Goal: Entertainment & Leisure: Consume media (video, audio)

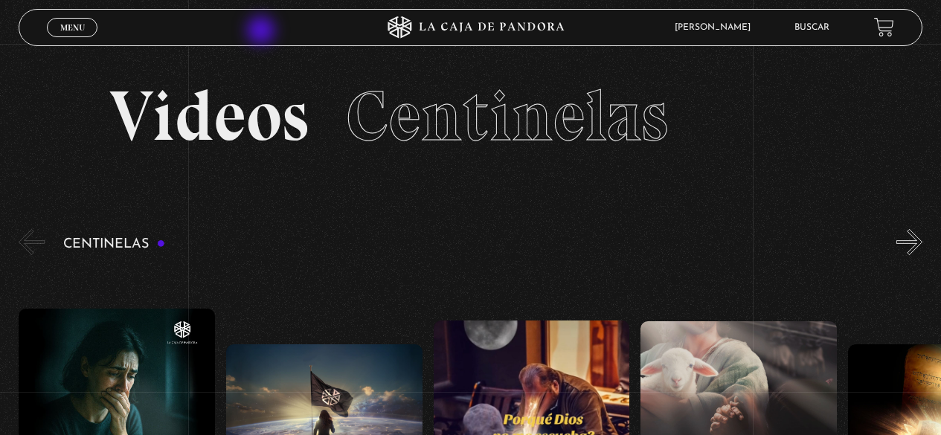
scroll to position [297, 0]
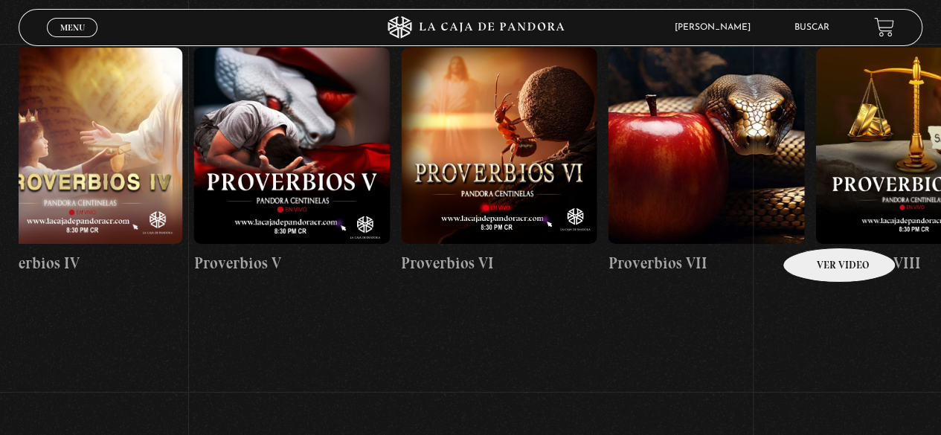
drag, startPoint x: 820, startPoint y: 225, endPoint x: 36, endPoint y: 272, distance: 785.4
click at [0, 291] on section "Centinelas" at bounding box center [470, 178] width 941 height 499
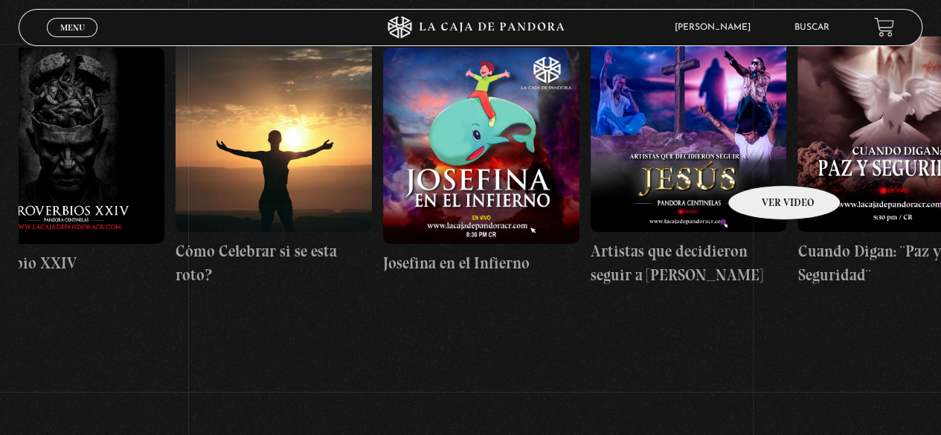
drag, startPoint x: 762, startPoint y: 164, endPoint x: 0, endPoint y: 199, distance: 762.5
click at [0, 199] on section "Centinelas" at bounding box center [470, 178] width 941 height 499
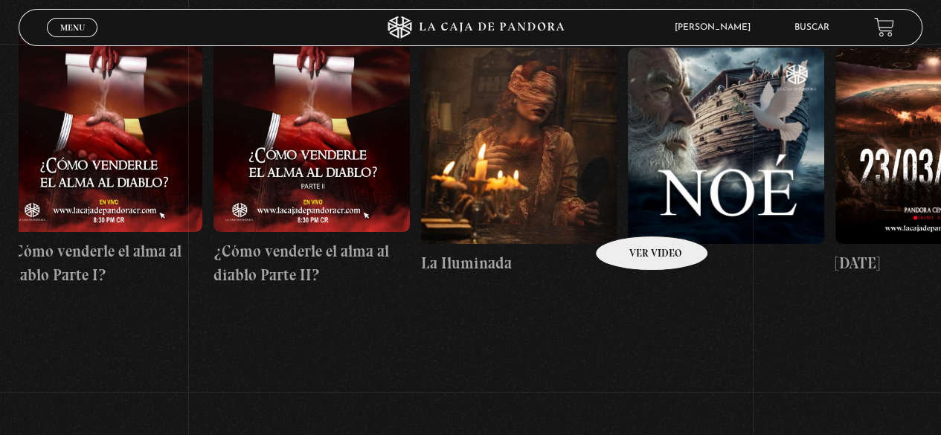
drag, startPoint x: 705, startPoint y: 203, endPoint x: 164, endPoint y: 230, distance: 542.2
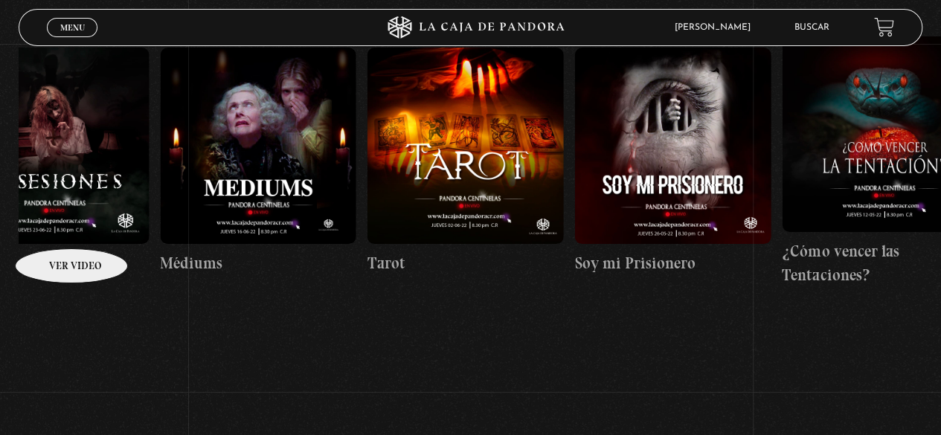
drag, startPoint x: 681, startPoint y: 211, endPoint x: 27, endPoint y: 226, distance: 654.0
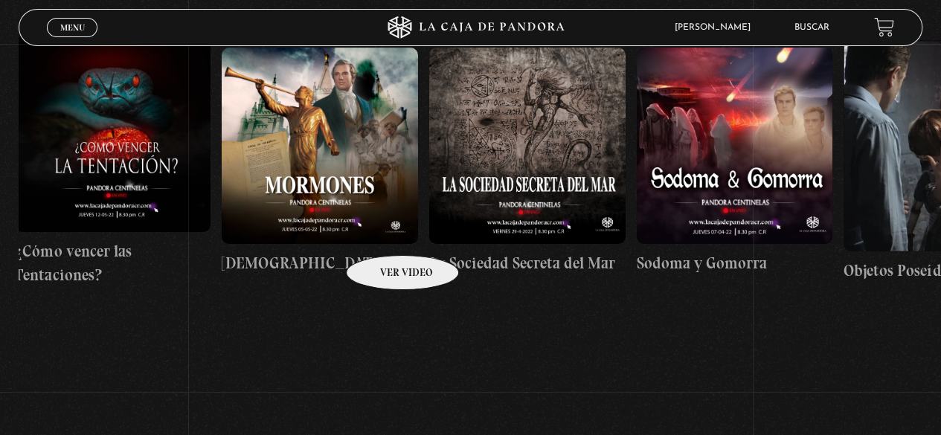
scroll to position [0, 13689]
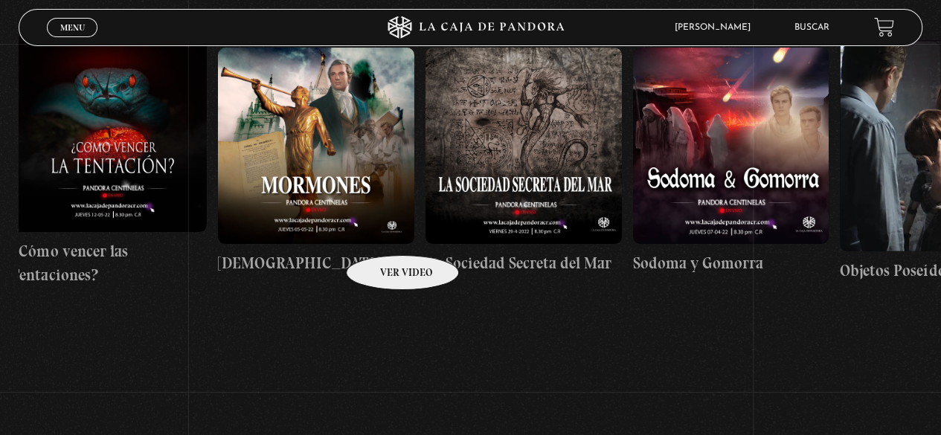
drag, startPoint x: 292, startPoint y: 222, endPoint x: 383, endPoint y: 231, distance: 91.9
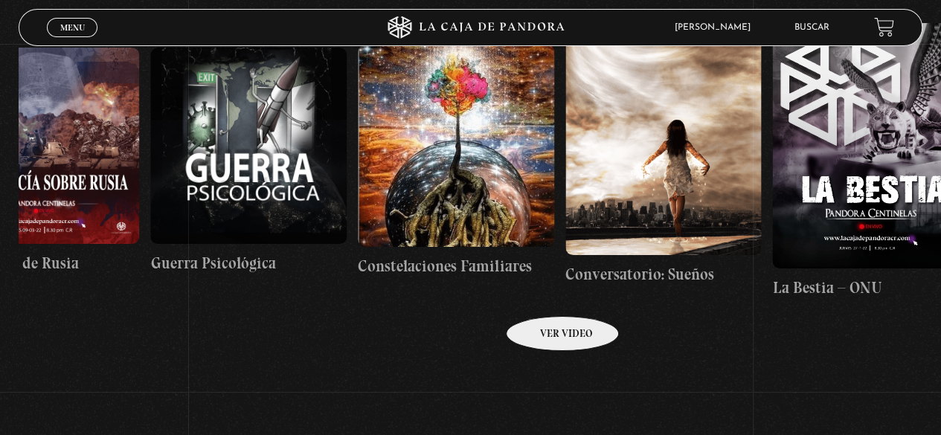
drag, startPoint x: 805, startPoint y: 276, endPoint x: 543, endPoint y: 294, distance: 262.4
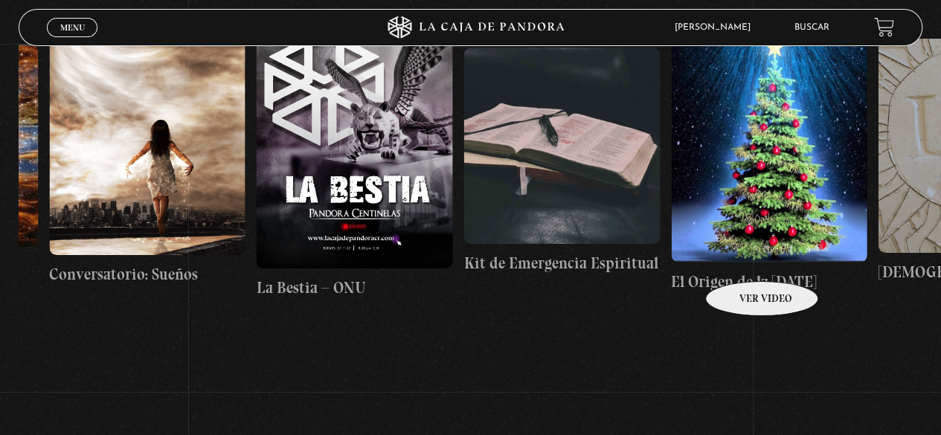
drag, startPoint x: 845, startPoint y: 276, endPoint x: 744, endPoint y: 254, distance: 103.6
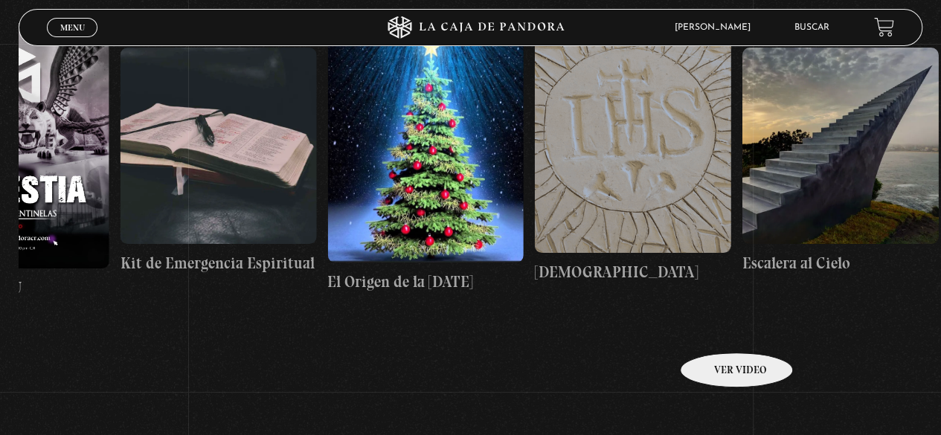
drag, startPoint x: 785, startPoint y: 319, endPoint x: 713, endPoint y: 329, distance: 72.1
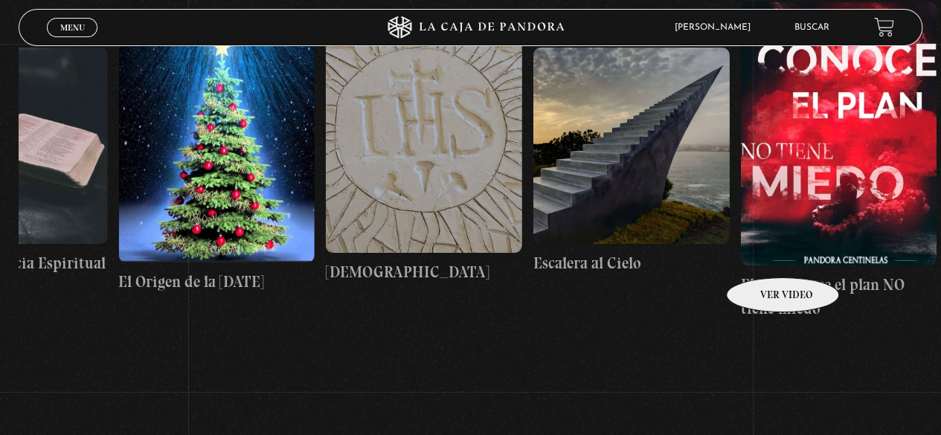
scroll to position [0, 16307]
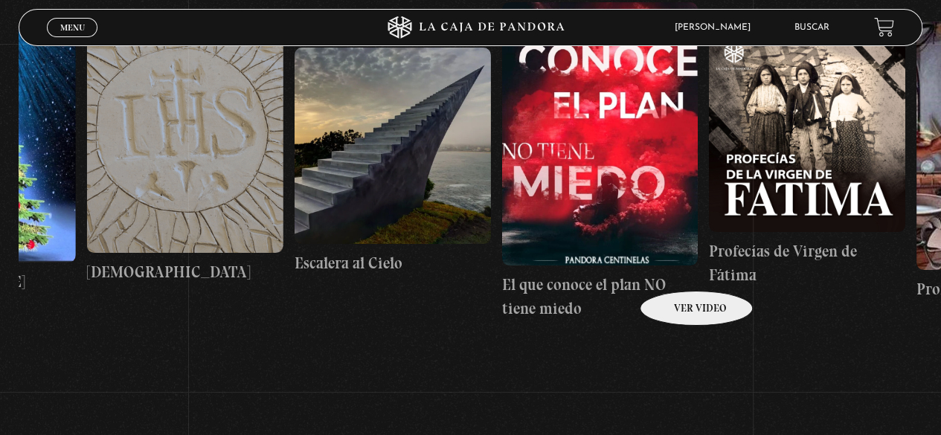
drag, startPoint x: 762, startPoint y: 257, endPoint x: 677, endPoint y: 269, distance: 85.6
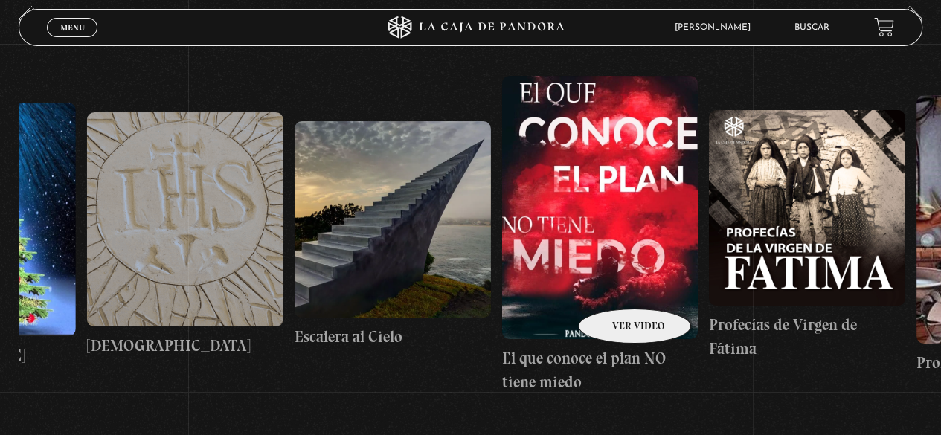
scroll to position [223, 0]
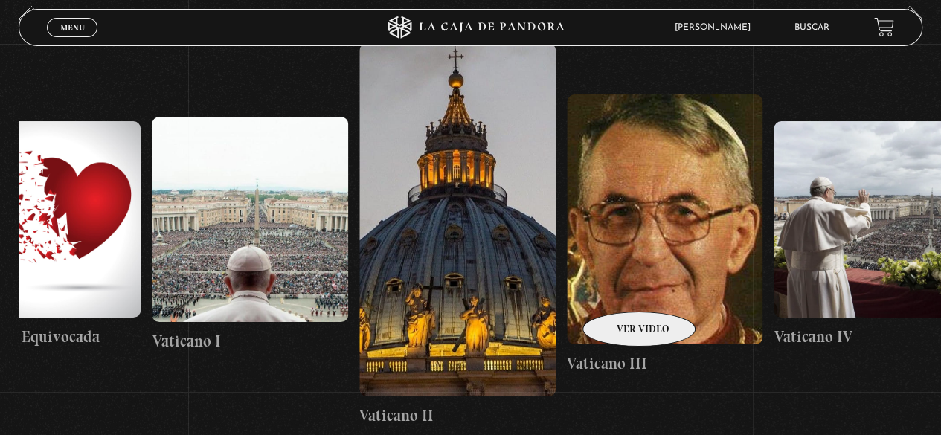
drag, startPoint x: 826, startPoint y: 267, endPoint x: 597, endPoint y: 291, distance: 230.3
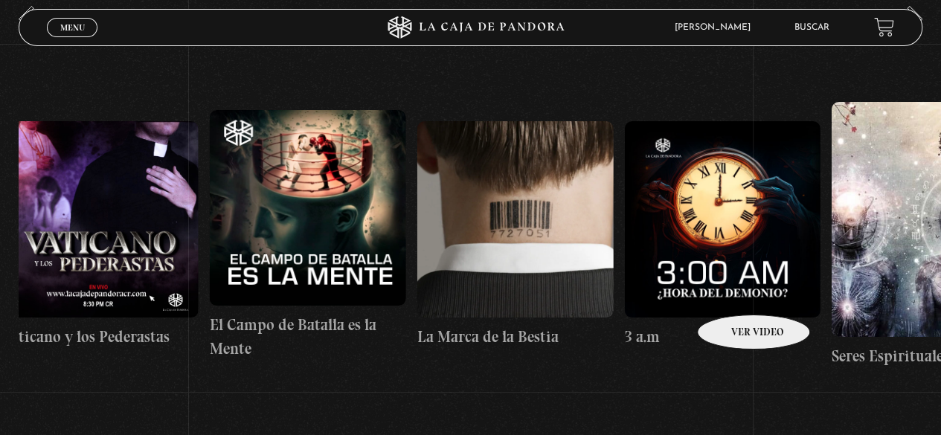
drag, startPoint x: 826, startPoint y: 283, endPoint x: 590, endPoint y: 294, distance: 236.0
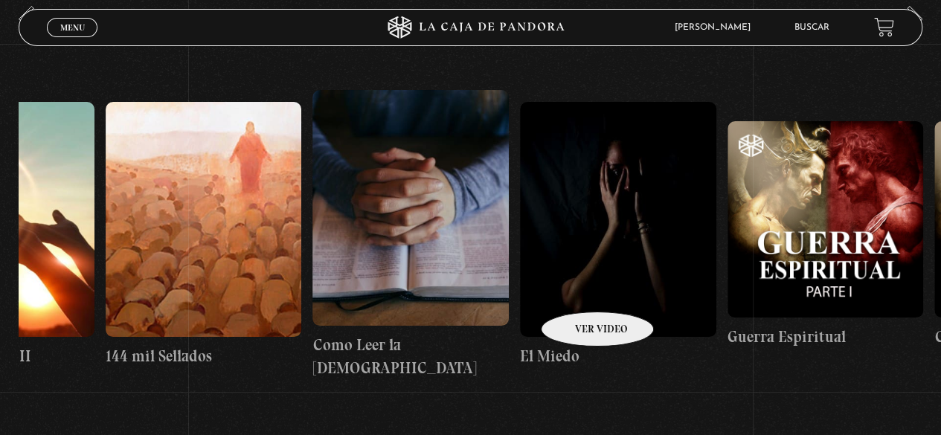
drag, startPoint x: 806, startPoint y: 281, endPoint x: 577, endPoint y: 289, distance: 229.2
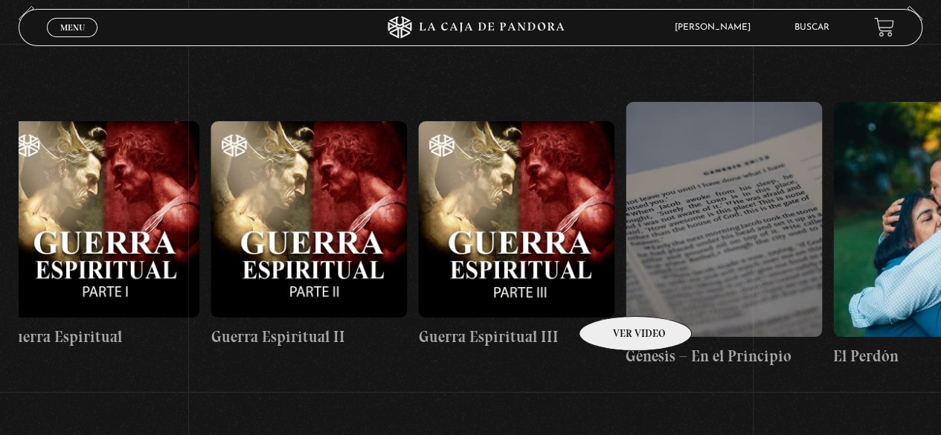
drag, startPoint x: 733, startPoint y: 285, endPoint x: 611, endPoint y: 294, distance: 122.3
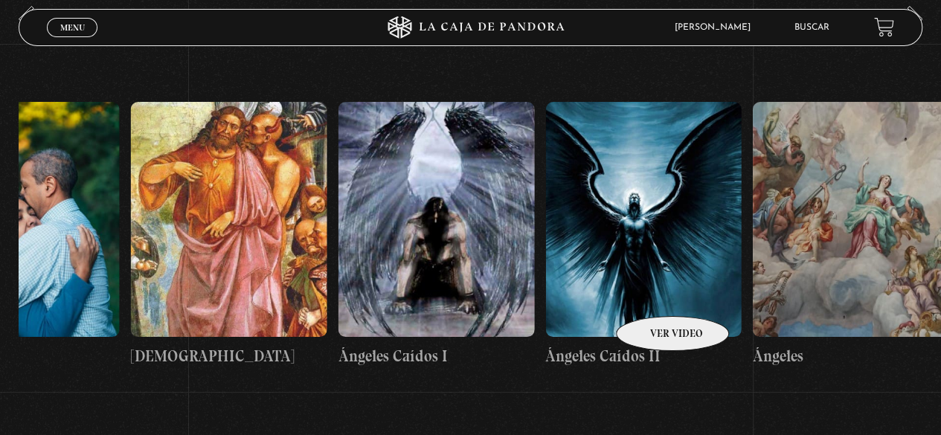
drag, startPoint x: 708, startPoint y: 294, endPoint x: 589, endPoint y: 294, distance: 119.0
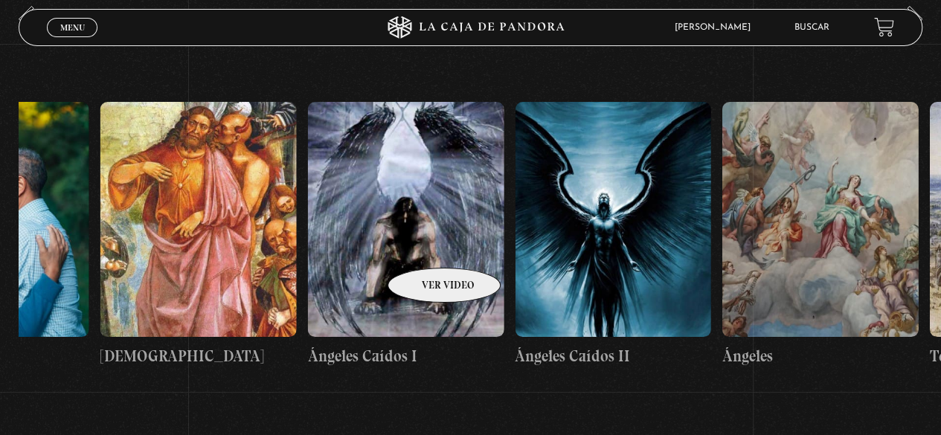
click at [425, 245] on figure at bounding box center [406, 219] width 196 height 235
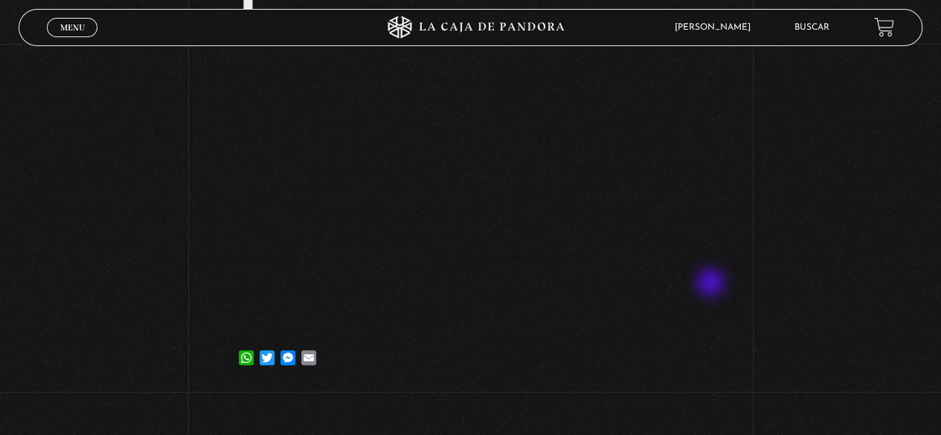
scroll to position [223, 0]
